Goal: Find specific page/section: Find specific page/section

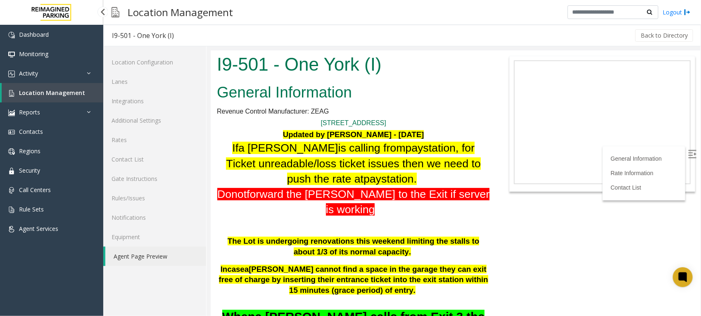
click at [65, 93] on span "Location Management" at bounding box center [52, 93] width 66 height 8
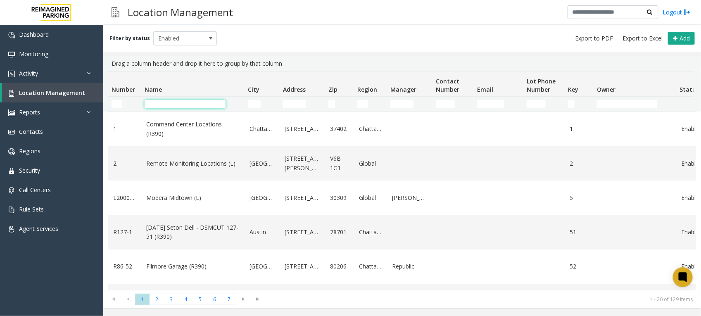
click at [207, 100] on input "Name Filter" at bounding box center [185, 104] width 81 height 8
type input "***"
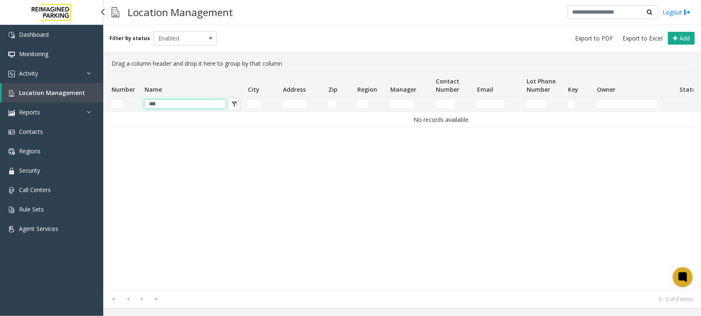
drag, startPoint x: 197, startPoint y: 104, endPoint x: -67, endPoint y: 112, distance: 264.6
click at [0, 112] on html "Dashboard Monitoring Activity Daily Activity Lane Activity Agent Activity Quali…" at bounding box center [350, 158] width 701 height 316
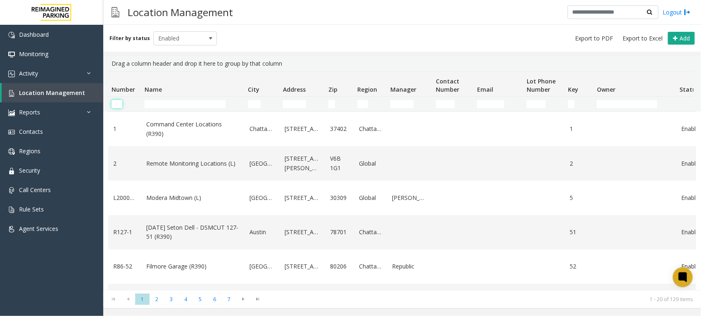
click at [119, 105] on input "Number Filter" at bounding box center [117, 104] width 11 height 8
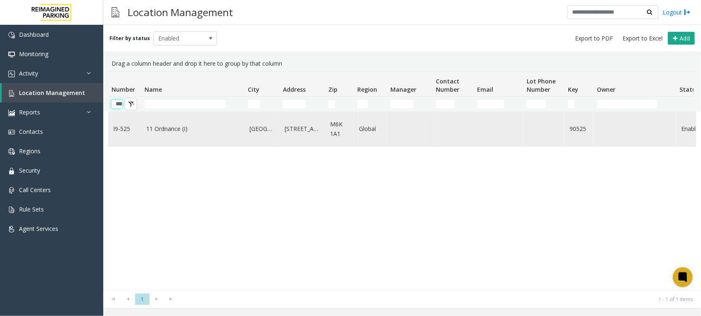
type input "***"
click at [160, 127] on link "11 Ordnance (I)" at bounding box center [192, 128] width 93 height 9
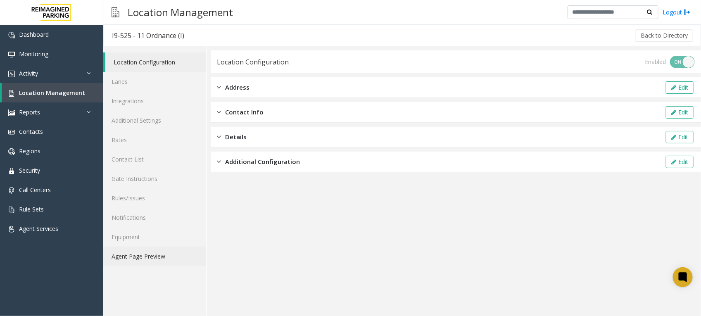
click at [151, 257] on link "Agent Page Preview" at bounding box center [154, 256] width 103 height 19
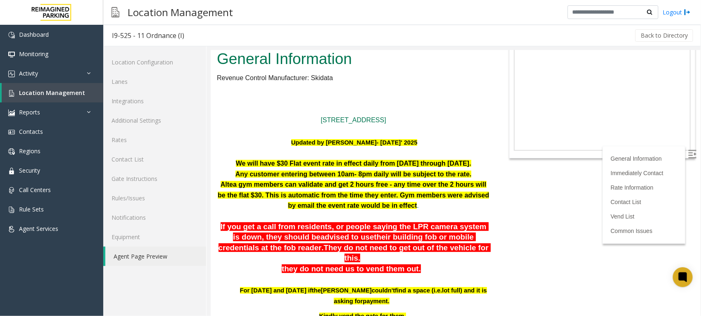
scroll to position [52, 0]
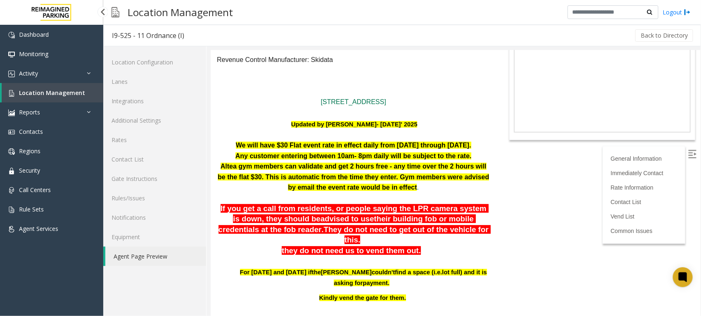
click at [43, 94] on span "Location Management" at bounding box center [52, 93] width 66 height 8
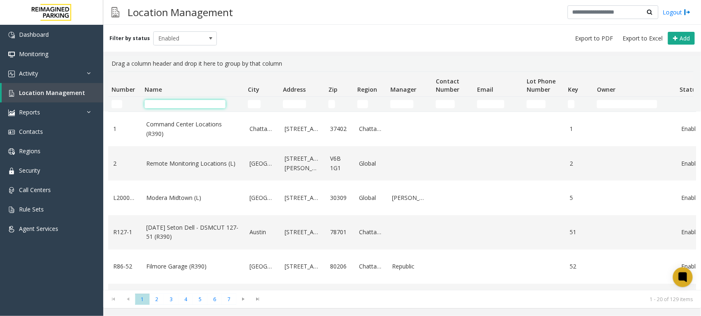
click at [192, 105] on input "Name Filter" at bounding box center [185, 104] width 81 height 8
click at [297, 39] on div "Filter by status Enabled Add" at bounding box center [402, 38] width 598 height 27
click at [35, 55] on span "Monitoring" at bounding box center [33, 54] width 29 height 8
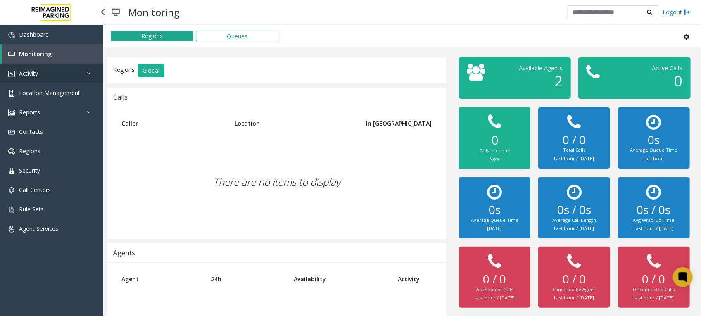
click at [31, 67] on link "Activity" at bounding box center [51, 73] width 103 height 19
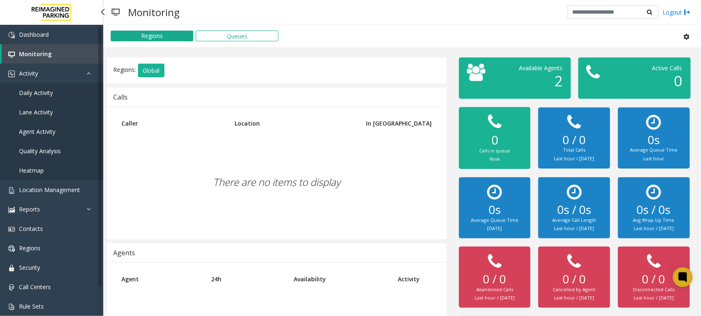
click at [37, 52] on span "Monitoring" at bounding box center [35, 54] width 33 height 8
click at [46, 89] on span "Daily Activity" at bounding box center [36, 93] width 34 height 8
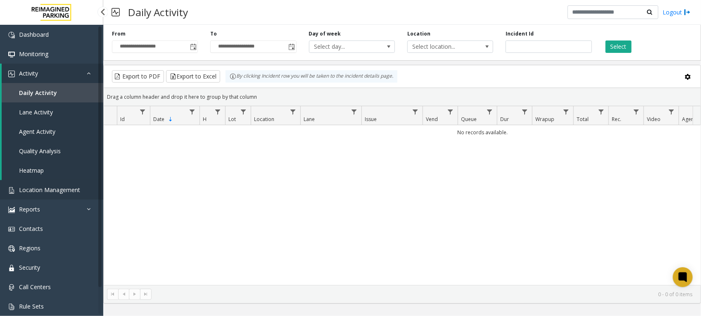
click at [52, 189] on span "Location Management" at bounding box center [49, 190] width 61 height 8
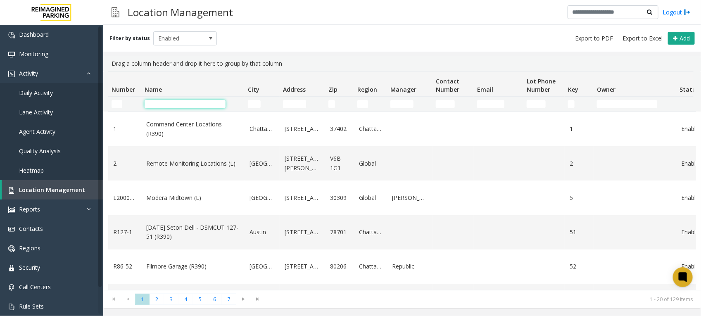
click at [191, 101] on input "Name Filter" at bounding box center [185, 104] width 81 height 8
click at [199, 105] on input "Name Filter" at bounding box center [185, 104] width 81 height 8
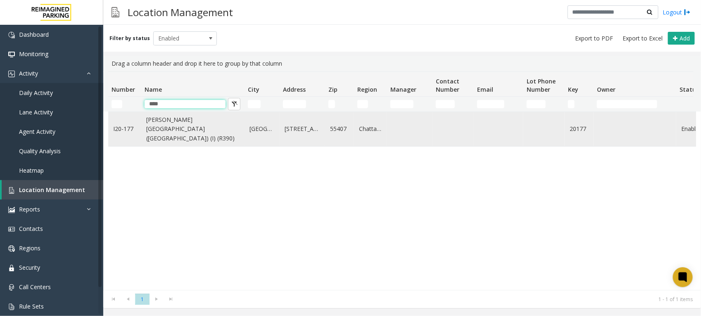
type input "****"
click at [188, 127] on link "[PERSON_NAME][GEOGRAPHIC_DATA] ([GEOGRAPHIC_DATA]) (I) (R390)" at bounding box center [192, 129] width 93 height 28
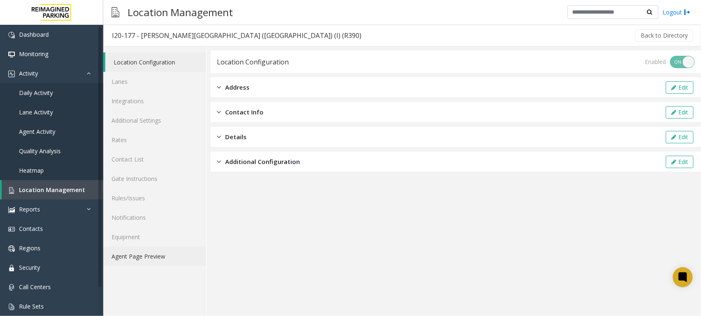
click at [141, 250] on link "Agent Page Preview" at bounding box center [154, 256] width 103 height 19
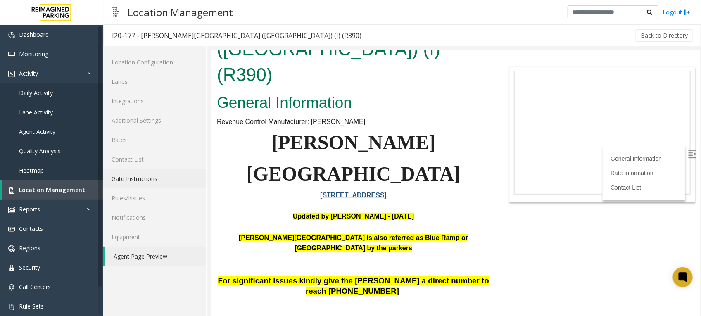
scroll to position [52, 0]
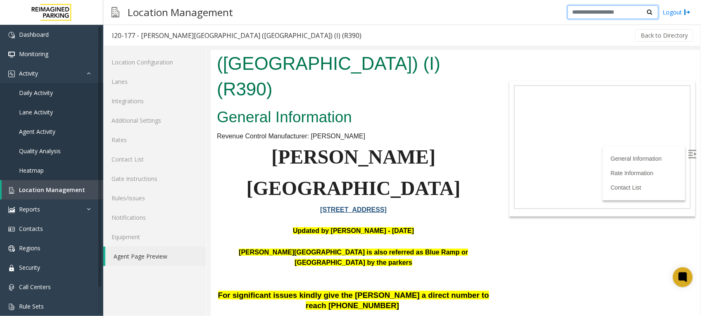
click at [599, 9] on input "text" at bounding box center [613, 12] width 91 height 14
type input "***"
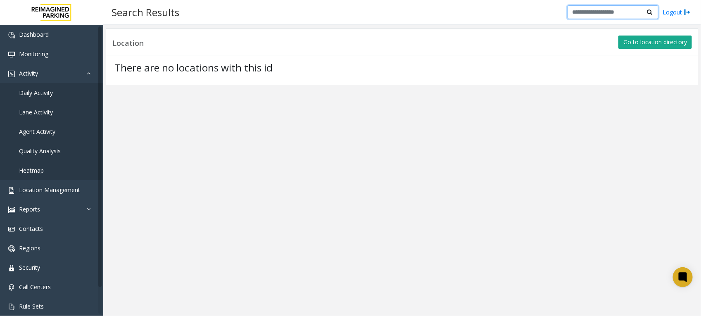
click at [598, 12] on input "text" at bounding box center [613, 12] width 91 height 14
type input "******"
click at [69, 192] on span "Location Management" at bounding box center [49, 190] width 61 height 8
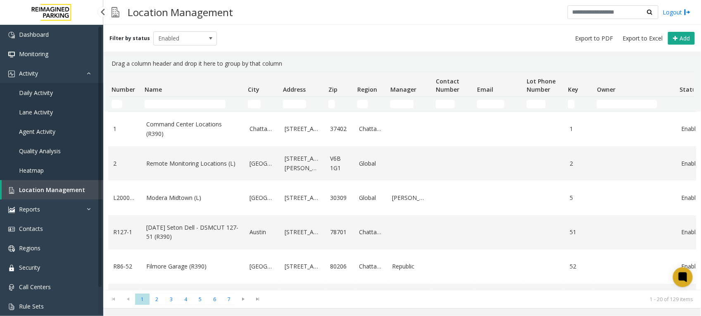
click at [45, 188] on span "Location Management" at bounding box center [52, 190] width 66 height 8
click at [164, 99] on td "Name Filter" at bounding box center [192, 104] width 103 height 15
click at [176, 105] on input "Name Filter" at bounding box center [185, 104] width 81 height 8
type input "******"
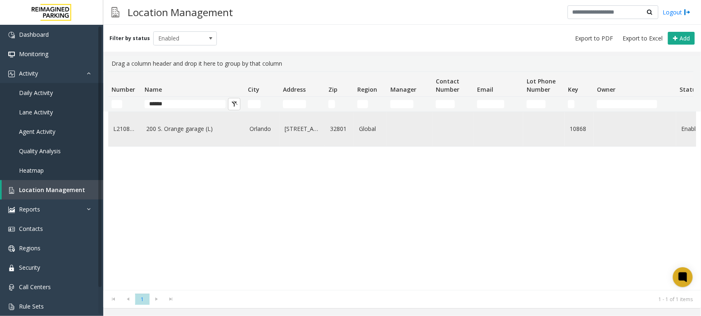
click at [195, 133] on link "200 S. Orange garage (L)" at bounding box center [192, 128] width 93 height 9
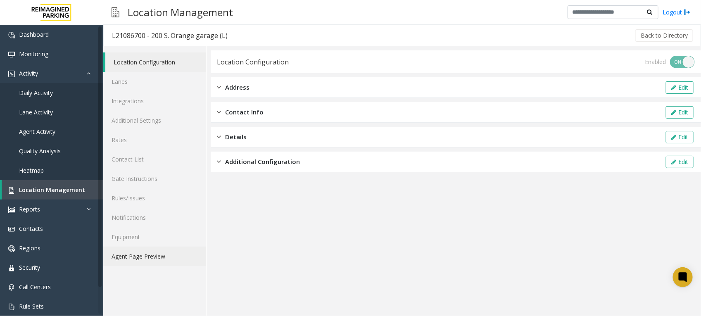
click at [156, 255] on link "Agent Page Preview" at bounding box center [154, 256] width 103 height 19
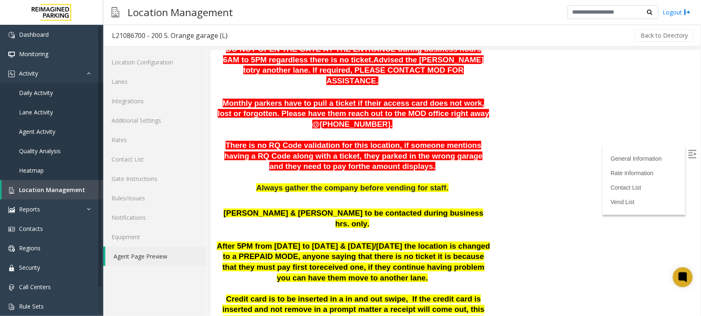
scroll to position [207, 0]
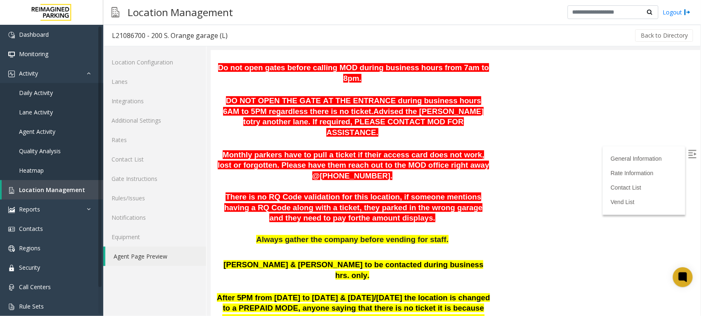
click at [384, 192] on span "There is no RQ Code validation for this location, if someone mentions having a …" at bounding box center [353, 207] width 258 height 30
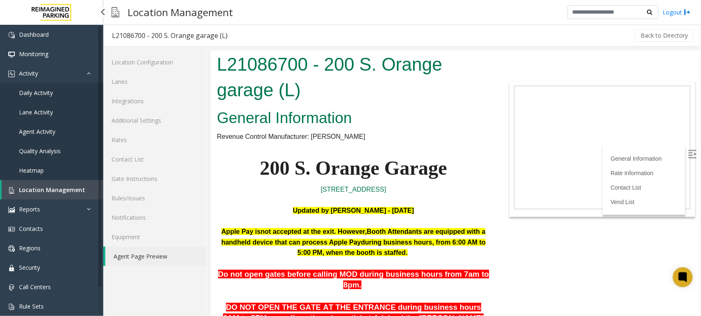
click at [409, 78] on h1 "L21086700 - 200 S. Orange garage (L)" at bounding box center [353, 76] width 273 height 51
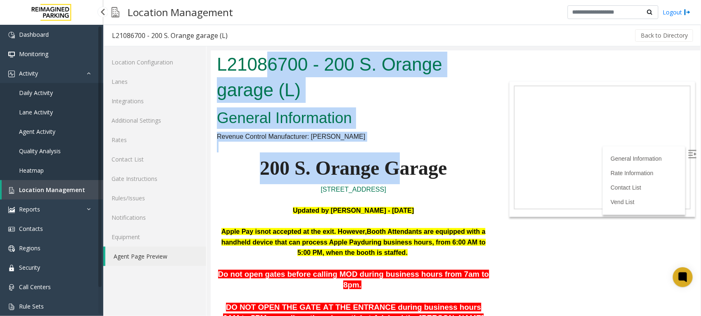
drag, startPoint x: 268, startPoint y: 64, endPoint x: 392, endPoint y: 155, distance: 153.7
click at [392, 155] on body "L21086700 - 200 S. Orange garage (L) General Information Revenue Control Manufa…" at bounding box center [455, 183] width 490 height 266
